Goal: Task Accomplishment & Management: Complete application form

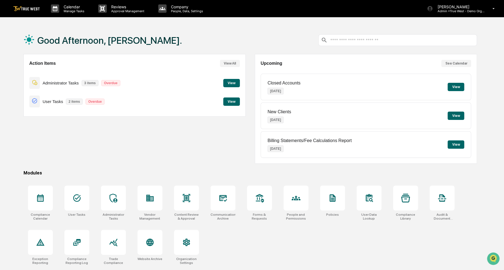
drag, startPoint x: 174, startPoint y: 148, endPoint x: 165, endPoint y: 149, distance: 9.1
click at [165, 149] on div "Action Items View All Administrator Tasks 3 items Overdue View User Tasks 2 ite…" at bounding box center [135, 108] width 222 height 109
drag, startPoint x: 168, startPoint y: 153, endPoint x: 164, endPoint y: 153, distance: 4.4
click at [164, 153] on div "Action Items View All Administrator Tasks 3 items Overdue View User Tasks 2 ite…" at bounding box center [135, 108] width 222 height 109
click at [197, 198] on div at bounding box center [186, 197] width 25 height 25
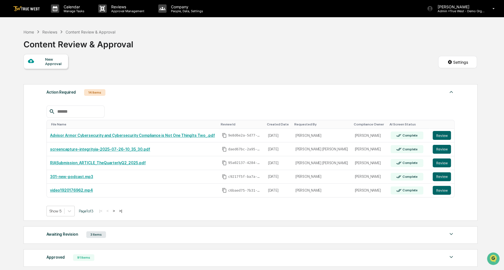
click at [56, 66] on div "New Approval" at bounding box center [46, 61] width 45 height 15
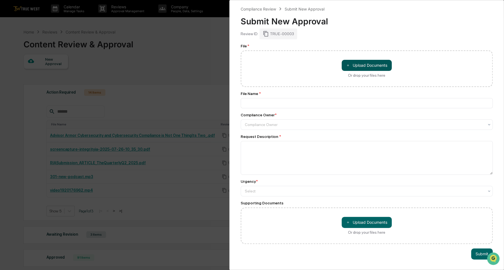
click at [351, 67] on button "＋ Upload Documents" at bounding box center [366, 65] width 50 height 11
type input "**********"
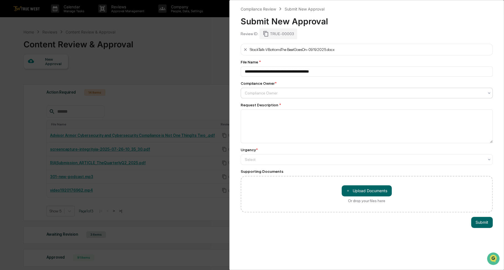
click at [278, 93] on div at bounding box center [364, 93] width 239 height 6
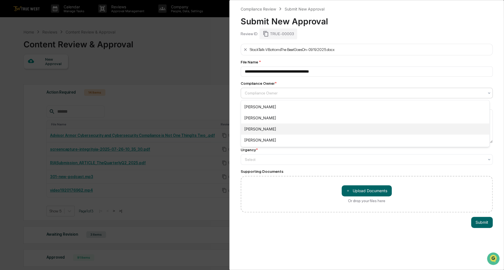
click at [269, 126] on div "[PERSON_NAME]" at bounding box center [365, 128] width 248 height 11
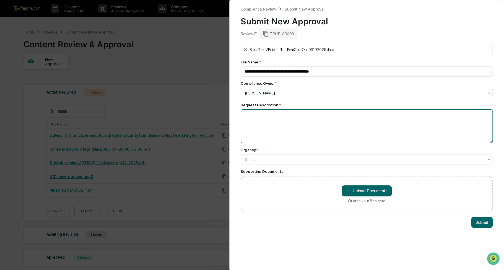
click at [269, 126] on textarea at bounding box center [367, 126] width 252 height 34
type textarea "*"
type textarea "******"
click at [274, 164] on div "Select" at bounding box center [367, 159] width 252 height 11
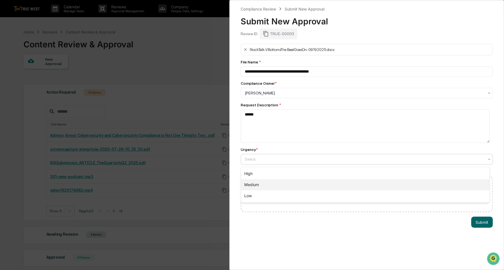
click at [267, 184] on div "Medium" at bounding box center [365, 184] width 248 height 11
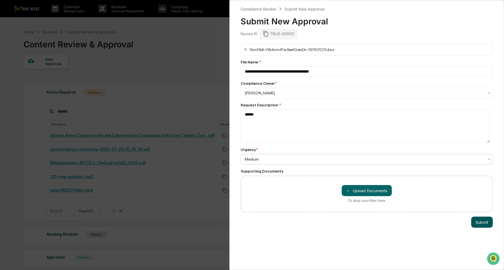
click at [475, 224] on button "Submit" at bounding box center [482, 221] width 22 height 11
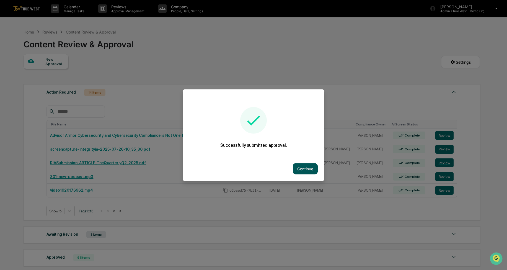
click at [313, 172] on button "Continue" at bounding box center [305, 168] width 25 height 11
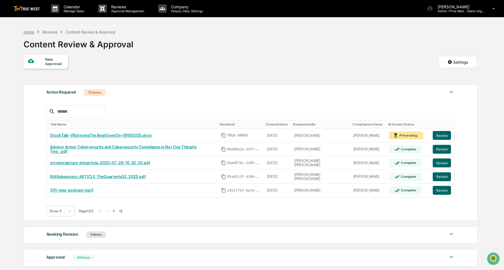
click at [33, 31] on div "Home" at bounding box center [29, 32] width 11 height 5
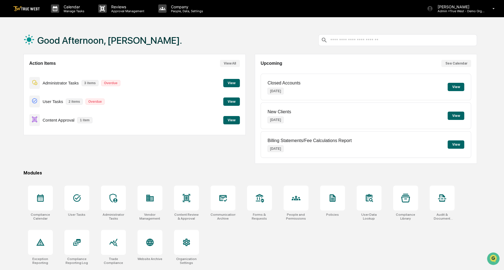
click at [231, 122] on button "View" at bounding box center [231, 120] width 17 height 8
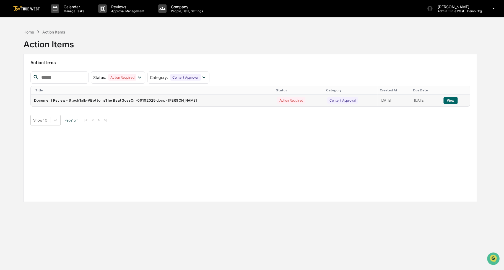
click at [453, 100] on button "View" at bounding box center [450, 100] width 14 height 7
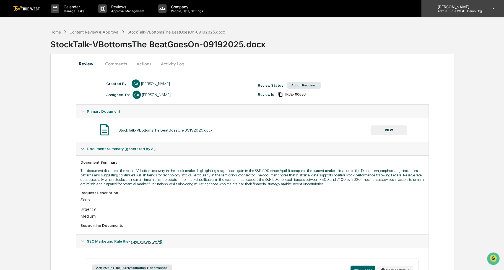
click at [460, 7] on p "[PERSON_NAME]" at bounding box center [458, 6] width 51 height 5
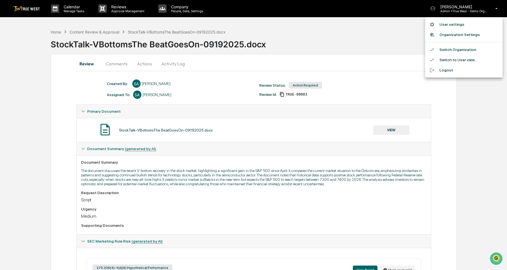
click at [452, 47] on li "Switch Organization" at bounding box center [463, 50] width 77 height 10
